Goal: Use online tool/utility

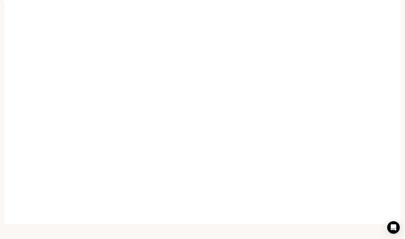
click at [10, 7] on icon at bounding box center [7, 7] width 5 height 5
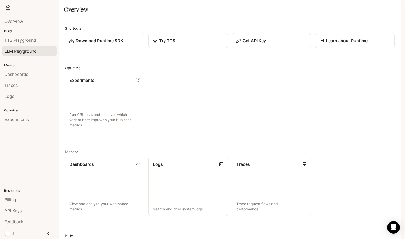
click at [30, 48] on link "LLM Playground" at bounding box center [29, 51] width 54 height 10
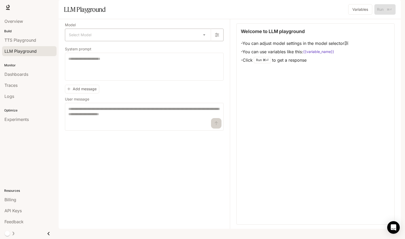
click at [151, 53] on body "Skip to main content Runtime Runtime Documentation Documentation Portal Overvie…" at bounding box center [202, 119] width 405 height 239
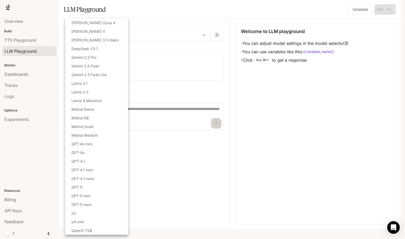
click at [172, 73] on div at bounding box center [202, 119] width 405 height 239
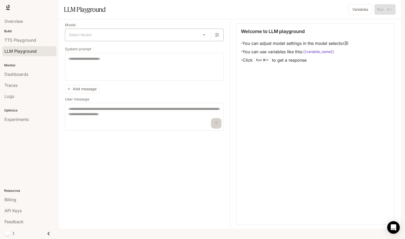
click at [124, 52] on body "Skip to main content Runtime Runtime Documentation Documentation Portal Overvie…" at bounding box center [202, 119] width 405 height 239
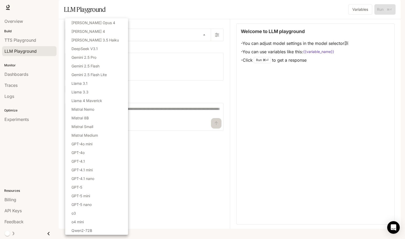
click at [157, 153] on div at bounding box center [202, 119] width 405 height 239
